Goal: Navigation & Orientation: Go to known website

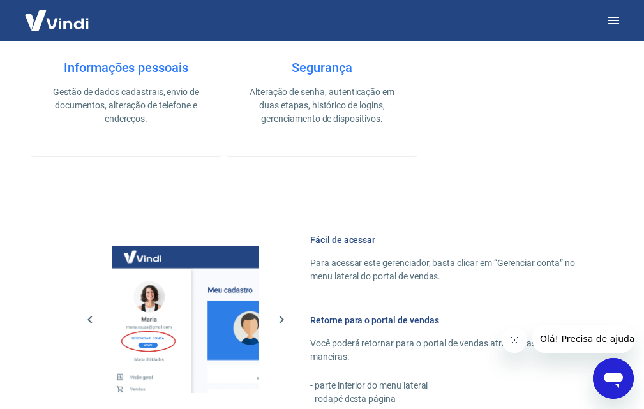
scroll to position [702, 0]
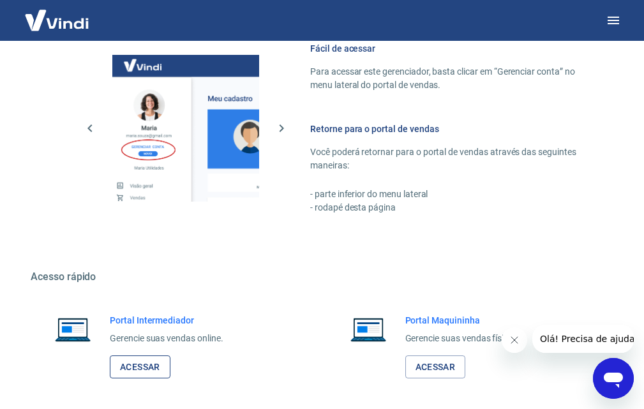
click at [156, 364] on link "Acessar" at bounding box center [140, 367] width 61 height 24
